Goal: Use online tool/utility: Utilize a website feature to perform a specific function

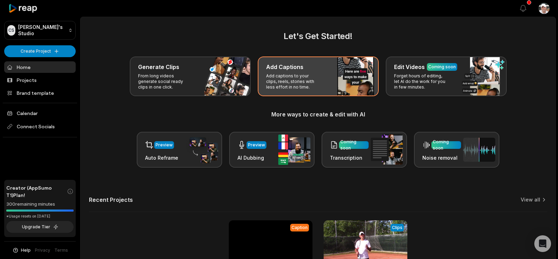
click at [299, 90] on p "Add captions to your clips, reels, stories with less effort in no time." at bounding box center [293, 81] width 54 height 17
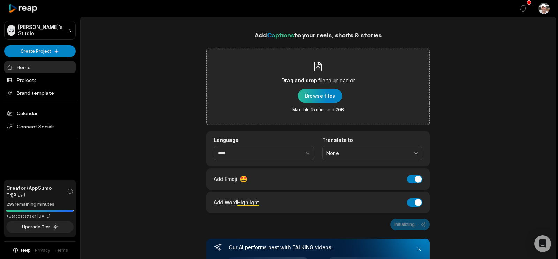
click at [321, 103] on div "button" at bounding box center [320, 96] width 44 height 14
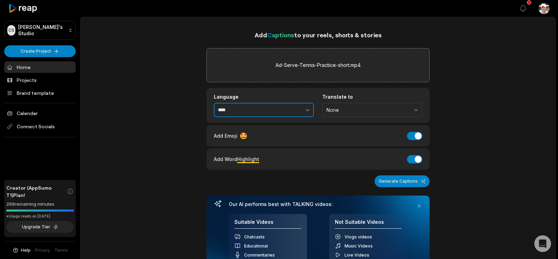
click at [308, 113] on icon "button" at bounding box center [307, 109] width 7 height 7
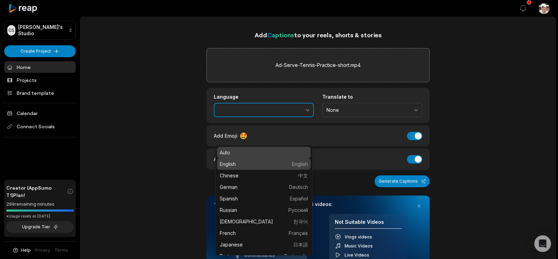
type input "*******"
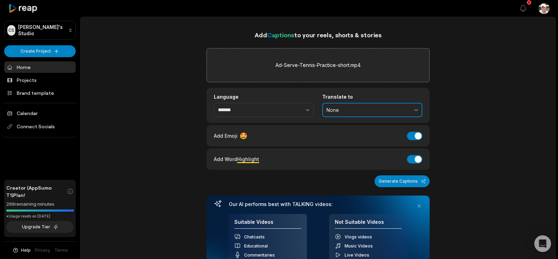
click at [402, 113] on span "None" at bounding box center [367, 110] width 82 height 6
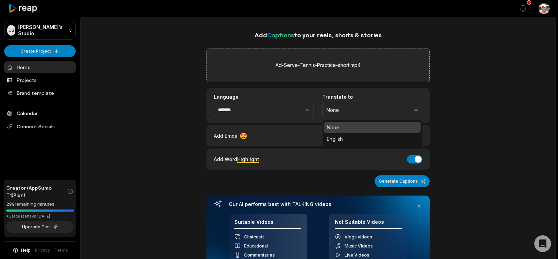
click at [363, 131] on p "None" at bounding box center [372, 127] width 91 height 7
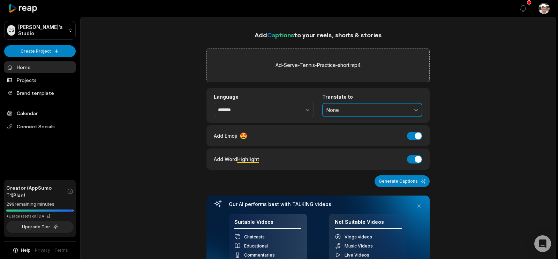
scroll to position [5, 0]
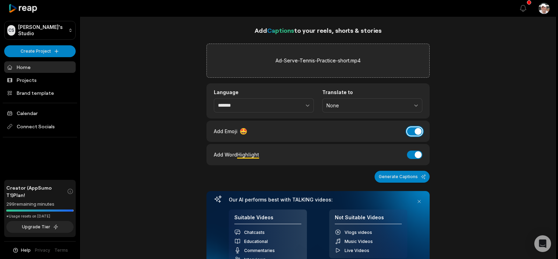
click at [407, 136] on button "Add Emoji" at bounding box center [414, 131] width 15 height 8
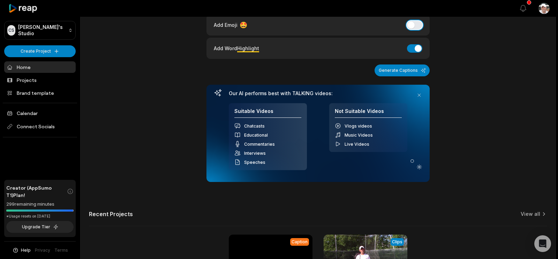
scroll to position [113, 0]
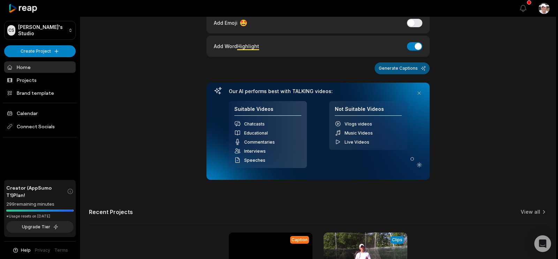
click at [403, 74] on button "Generate Captions" at bounding box center [402, 68] width 55 height 12
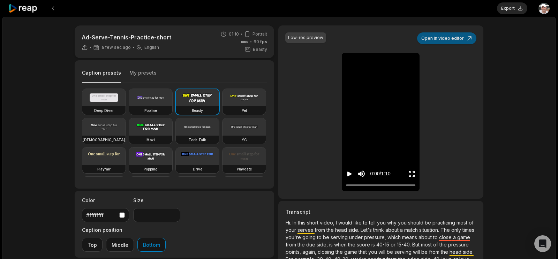
click at [439, 44] on button "Open in video editor" at bounding box center [446, 38] width 59 height 12
